Goal: Navigation & Orientation: Understand site structure

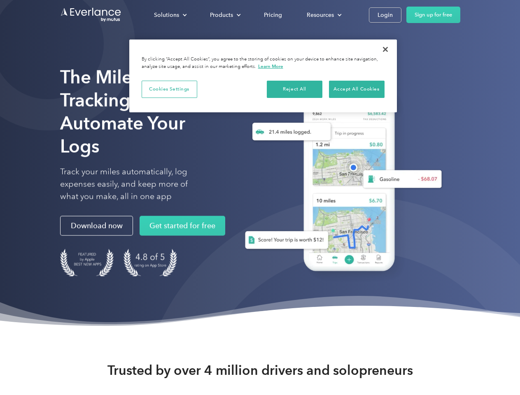
click at [170, 15] on div "Solutions" at bounding box center [166, 15] width 25 height 10
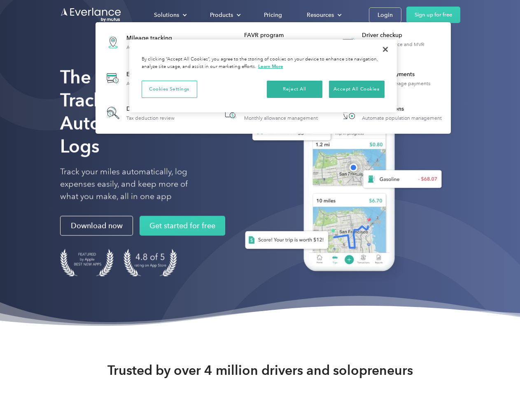
click at [224, 15] on div "Products" at bounding box center [221, 15] width 23 height 10
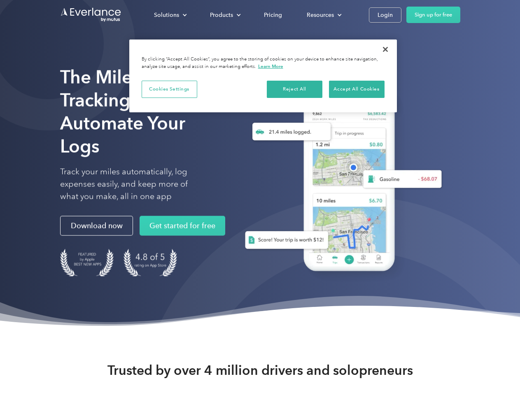
click at [323, 15] on div "Resources" at bounding box center [319, 15] width 27 height 10
click at [169, 89] on button "Cookies Settings" at bounding box center [169, 89] width 56 height 17
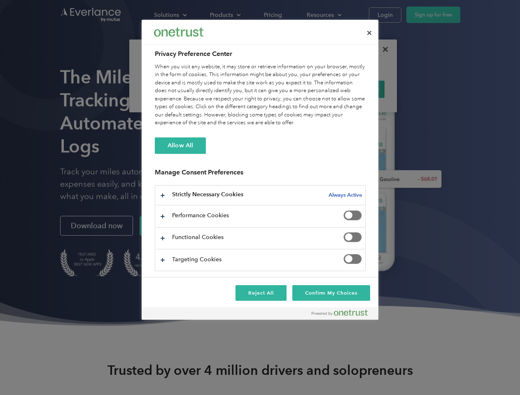
click at [295, 89] on div "When you visit any website, it may store or retrieve information on your browse…" at bounding box center [260, 95] width 211 height 64
click at [356, 89] on div "When you visit any website, it may store or retrieve information on your browse…" at bounding box center [260, 95] width 211 height 64
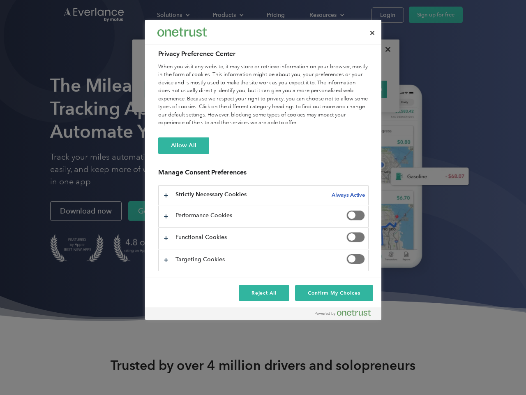
click at [385, 49] on div at bounding box center [263, 197] width 526 height 395
